Goal: Find specific page/section: Find specific page/section

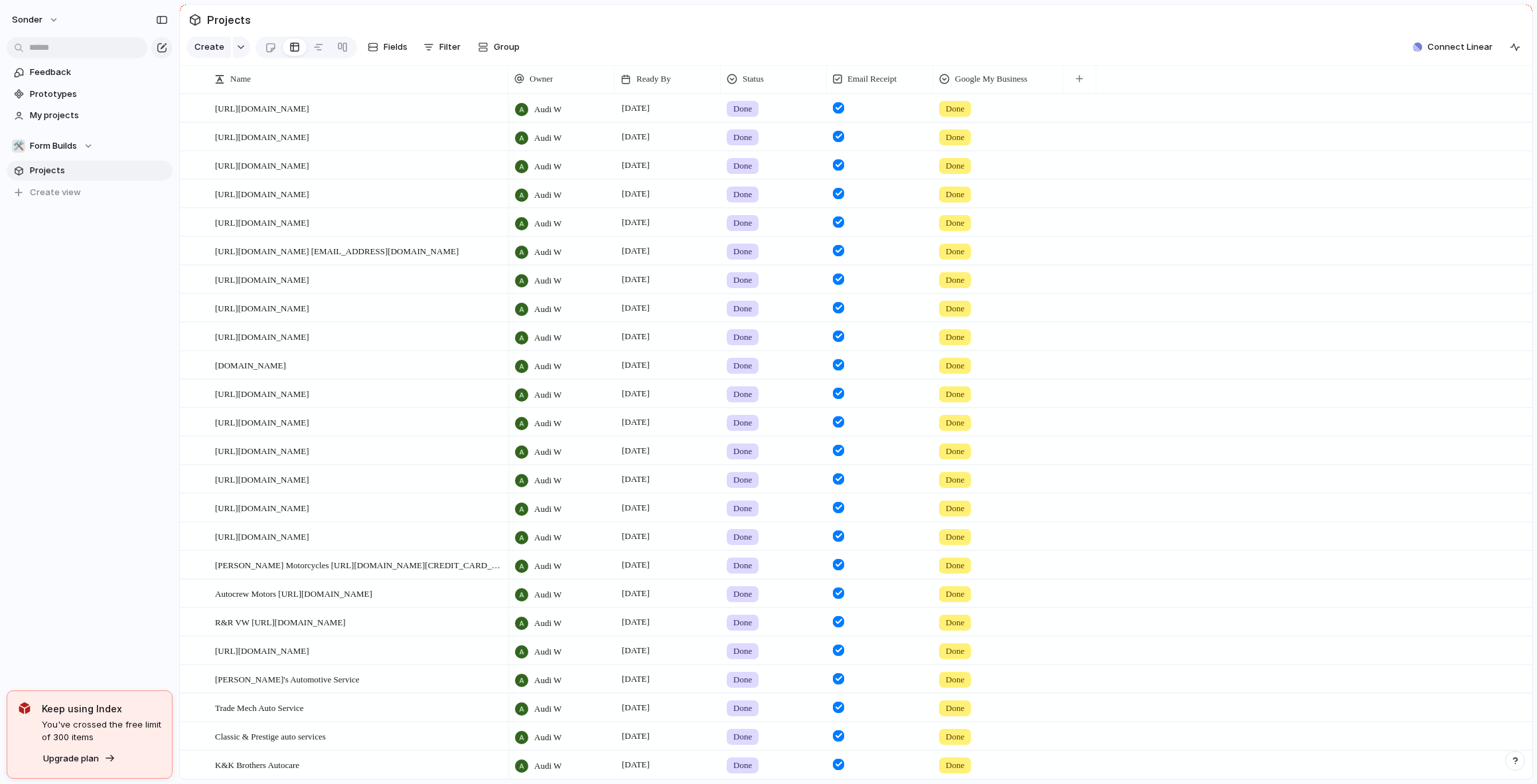
scroll to position [524, 0]
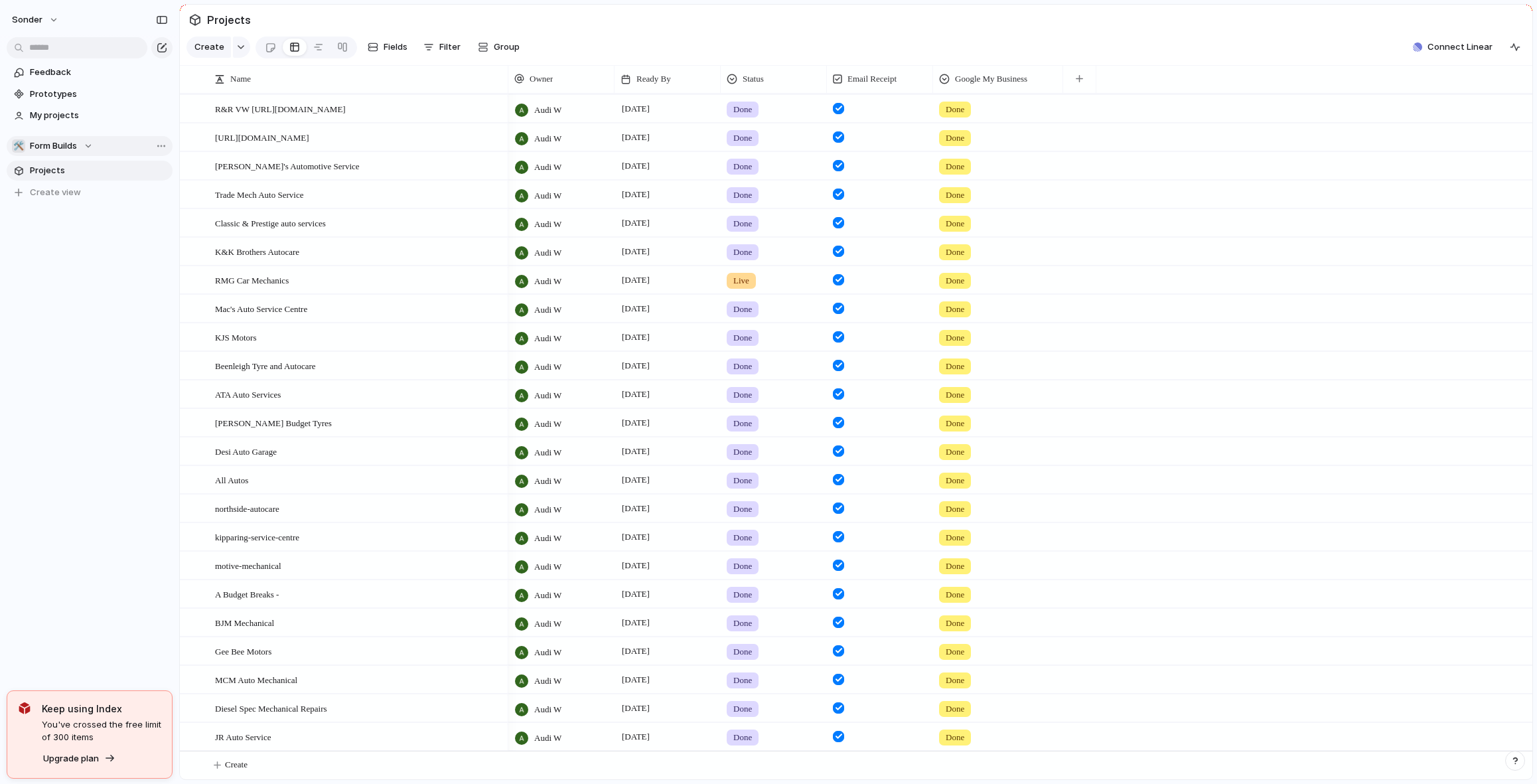
click at [58, 142] on span "Form Builds" at bounding box center [53, 145] width 47 height 13
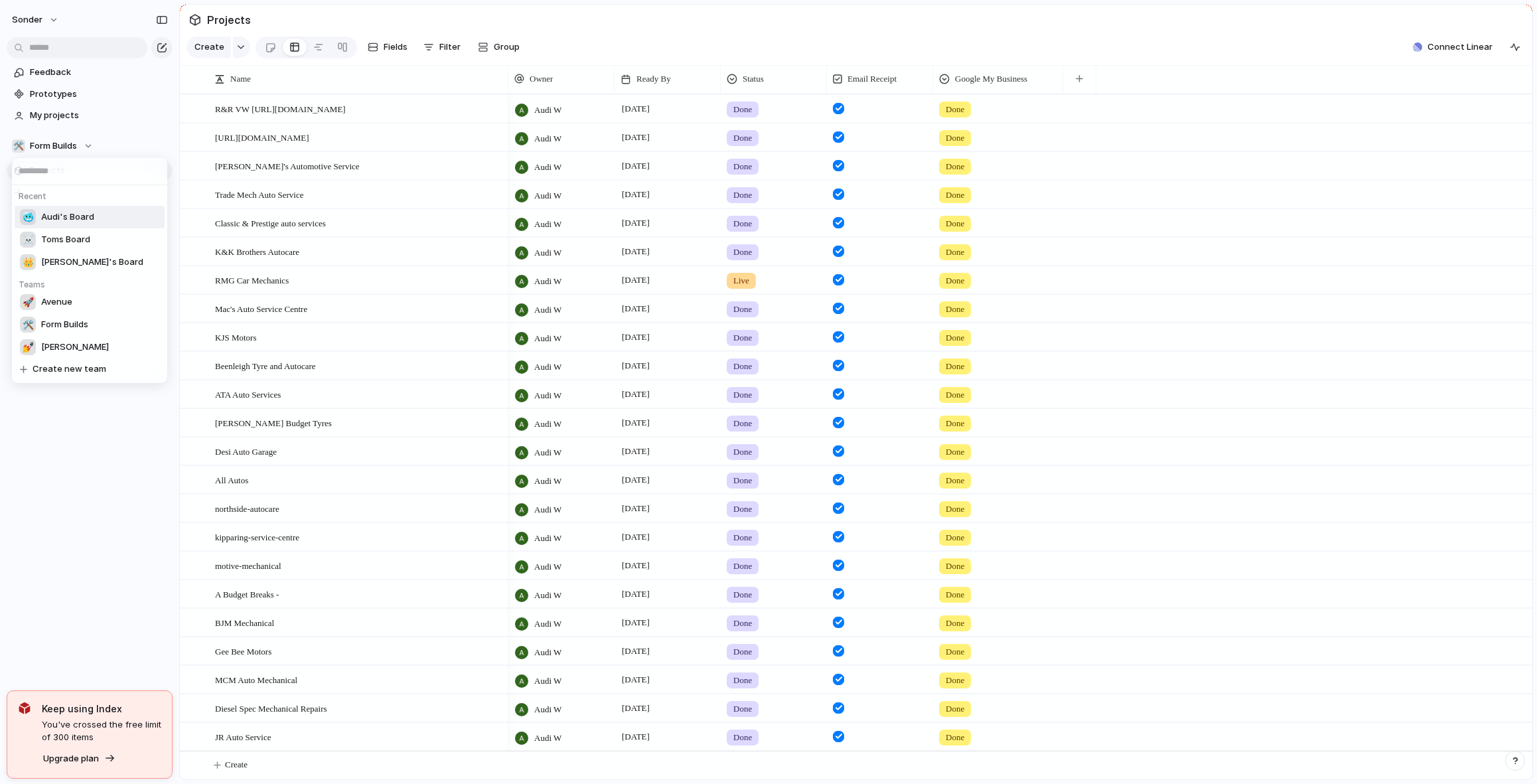
click at [65, 209] on div "🥶 Audi's Board" at bounding box center [57, 217] width 74 height 16
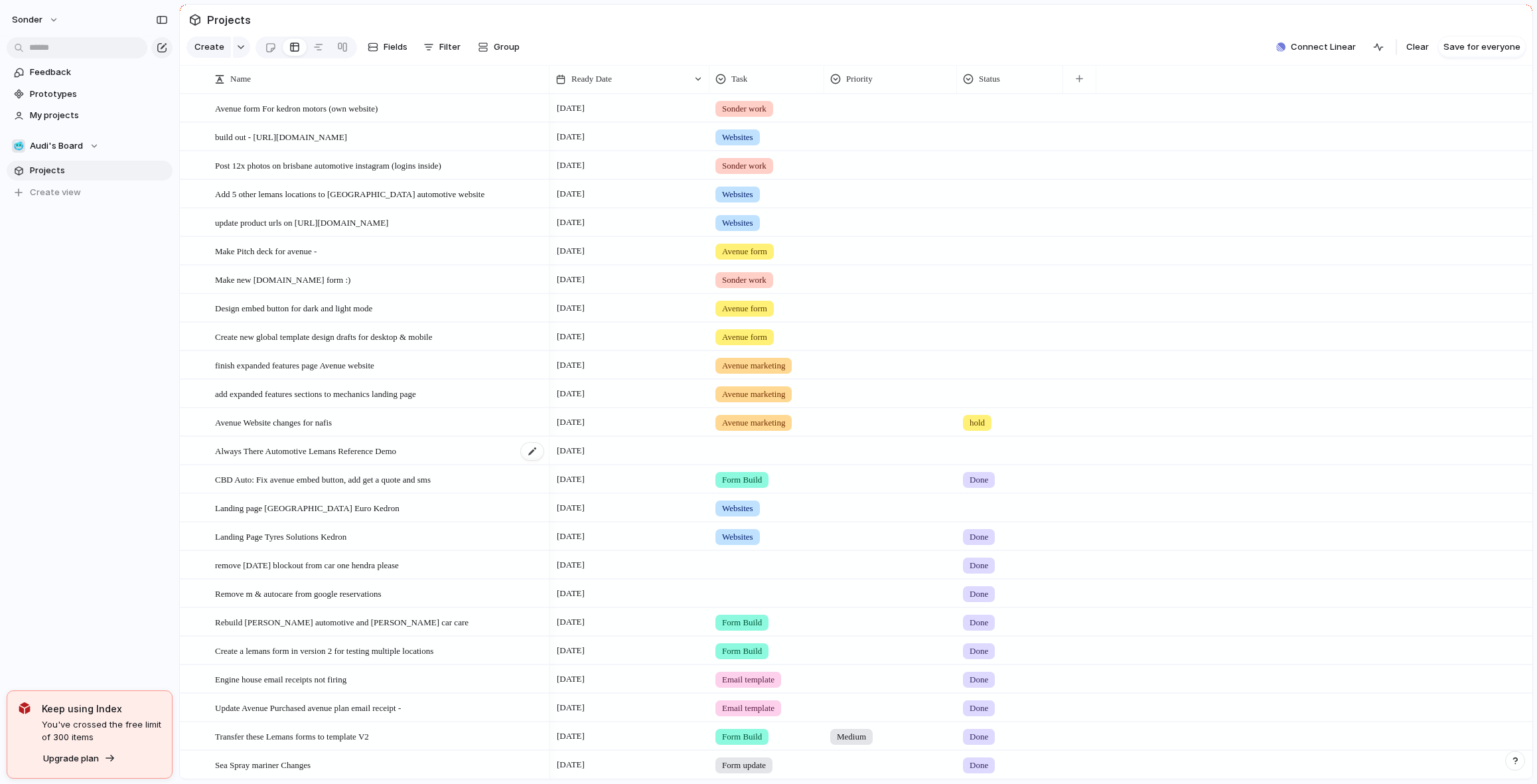
click at [315, 465] on div "Always There Automotive Lemans Reference Demo" at bounding box center [380, 451] width 330 height 27
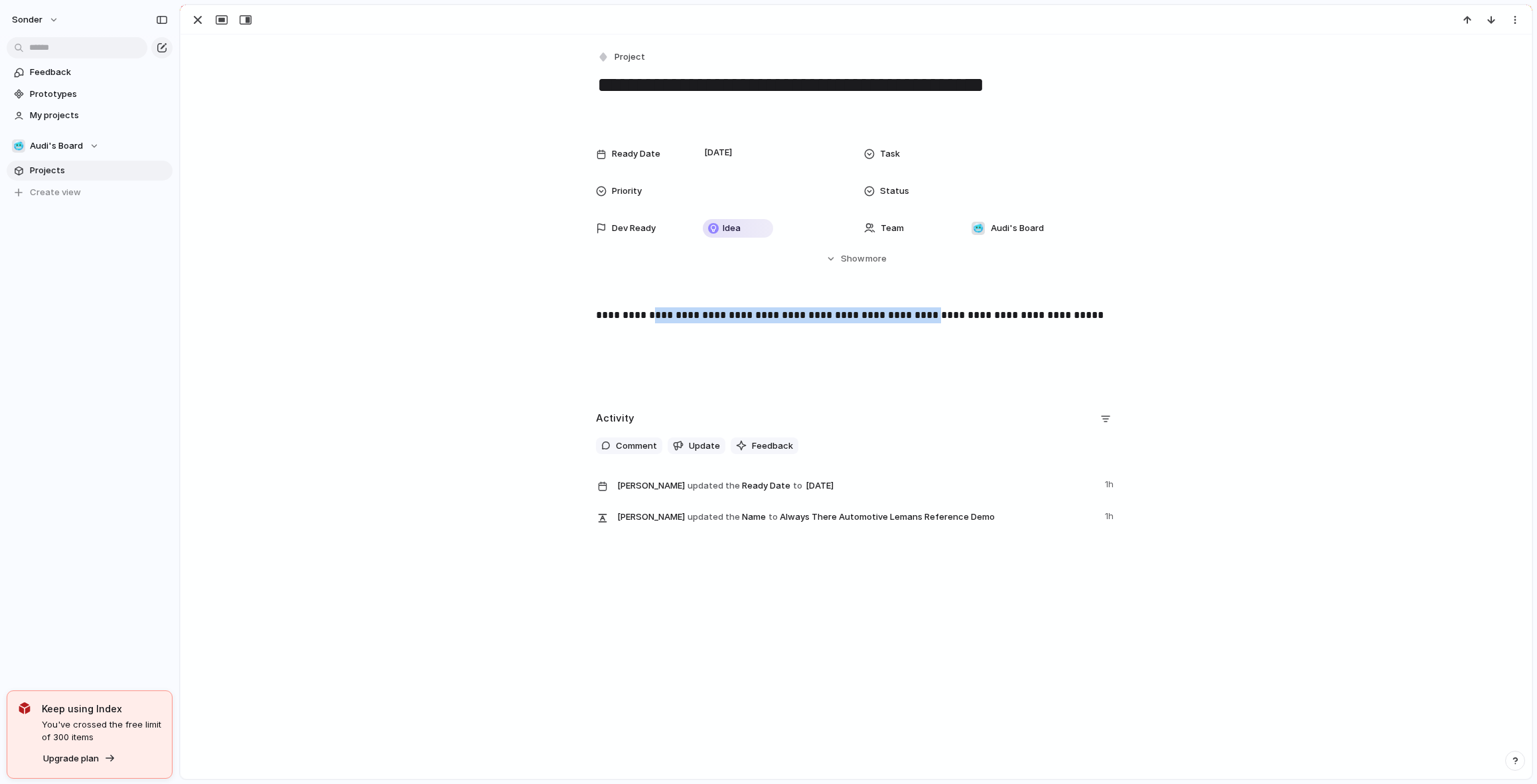
drag, startPoint x: 650, startPoint y: 319, endPoint x: 943, endPoint y: 321, distance: 293.0
click at [943, 321] on p "**********" at bounding box center [856, 315] width 521 height 16
